Goal: Transaction & Acquisition: Subscribe to service/newsletter

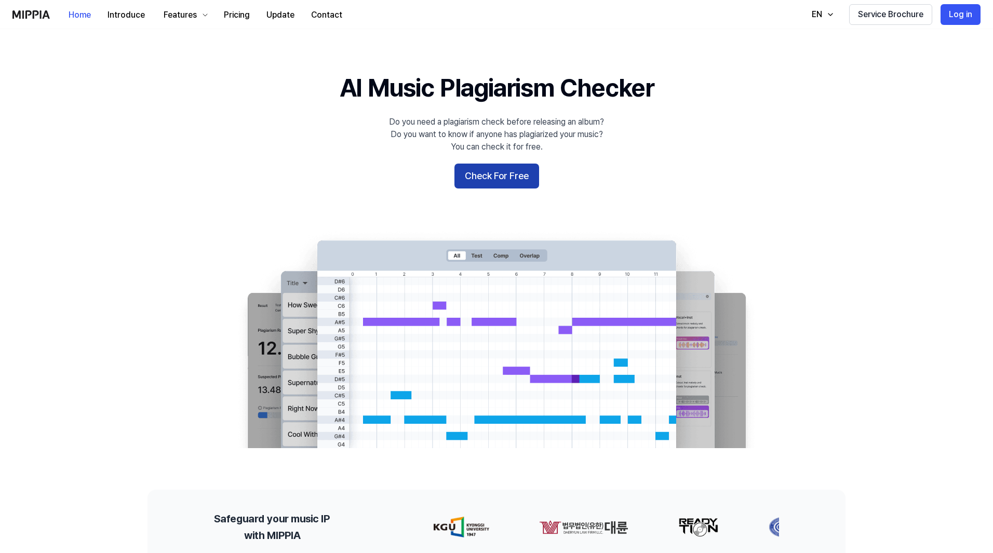
click at [502, 172] on button "Check For Free" at bounding box center [496, 176] width 85 height 25
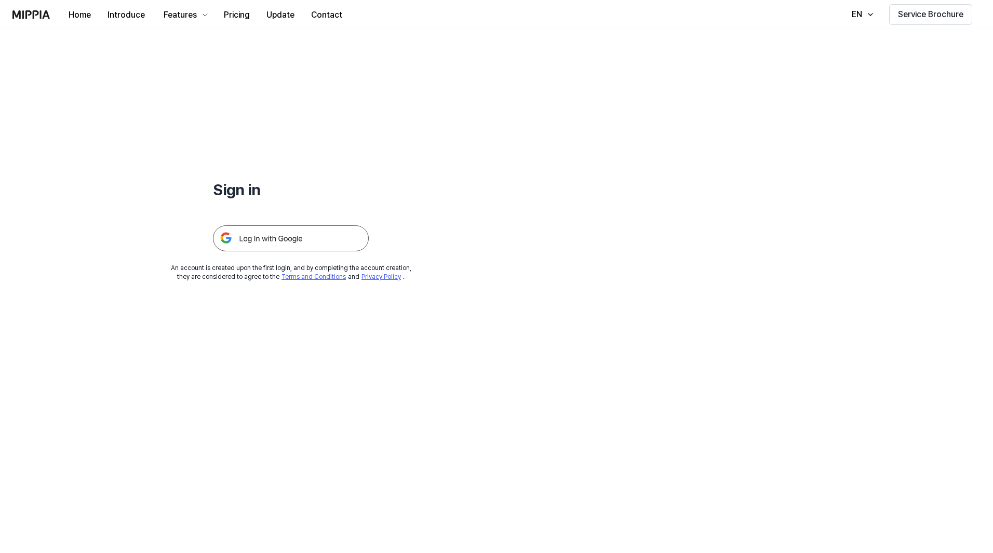
click at [240, 246] on img at bounding box center [291, 238] width 156 height 26
